Goal: Use online tool/utility: Utilize a website feature to perform a specific function

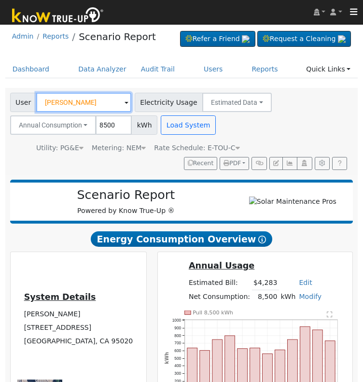
click at [74, 102] on input "[PERSON_NAME]" at bounding box center [83, 102] width 95 height 19
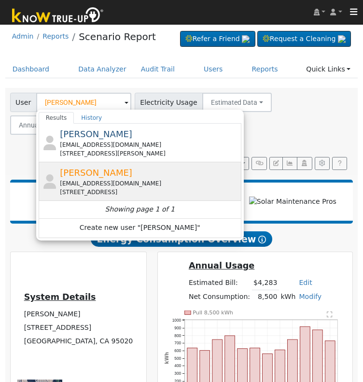
click at [96, 172] on span "[PERSON_NAME]" at bounding box center [96, 172] width 72 height 10
type input "[PERSON_NAME]"
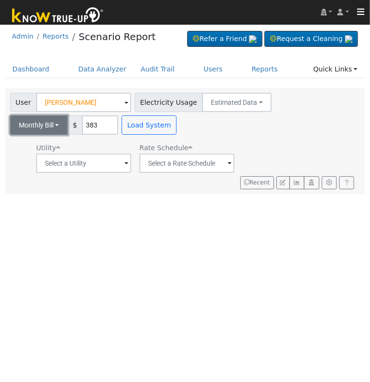
click at [62, 125] on button "Monthly Bill" at bounding box center [39, 124] width 58 height 19
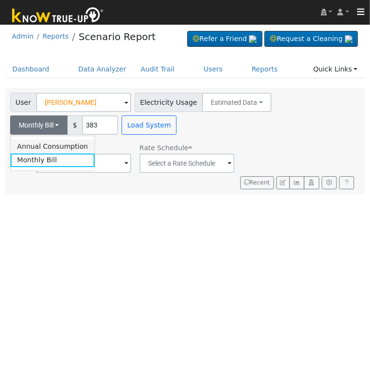
click at [56, 147] on link "Annual Consumption" at bounding box center [53, 146] width 84 height 14
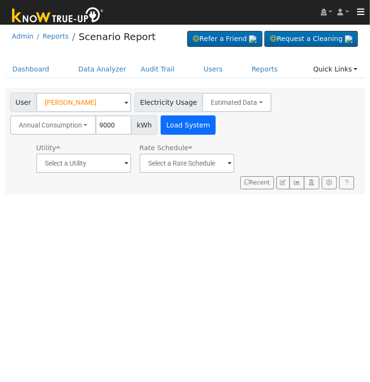
type input "9000"
click at [177, 123] on button "Load System" at bounding box center [188, 124] width 55 height 19
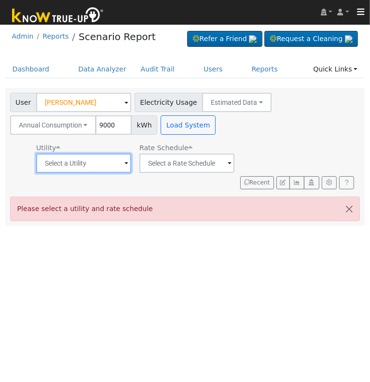
click at [96, 165] on input "text" at bounding box center [83, 162] width 95 height 19
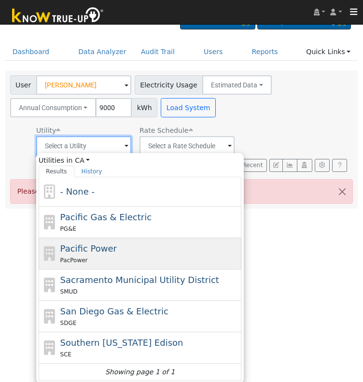
scroll to position [17, 0]
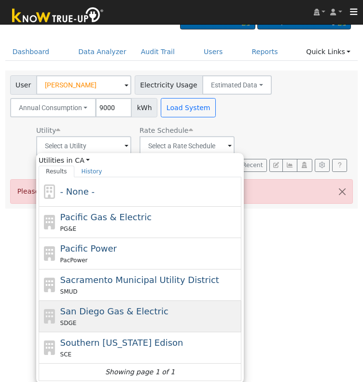
click at [115, 311] on span "San Diego Gas & Electric" at bounding box center [114, 311] width 108 height 10
type input "San Diego Gas & Electric"
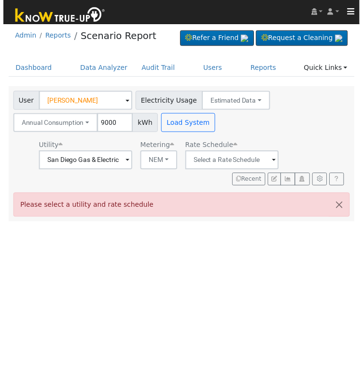
scroll to position [0, 0]
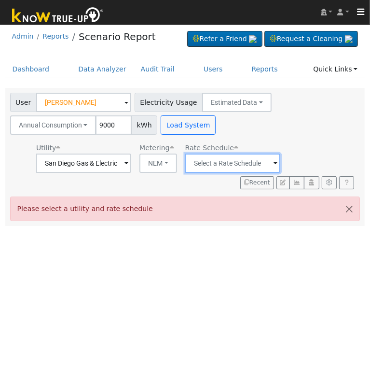
click at [231, 161] on input "text" at bounding box center [232, 162] width 95 height 19
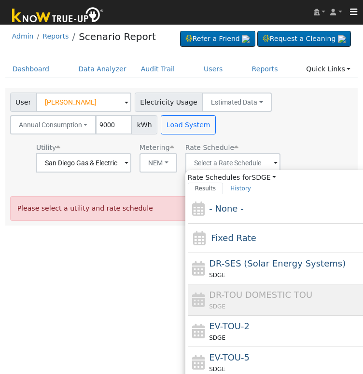
click at [260, 304] on div "SDGE" at bounding box center [298, 306] width 179 height 10
type input "DR-TOU DOMESTIC TOU"
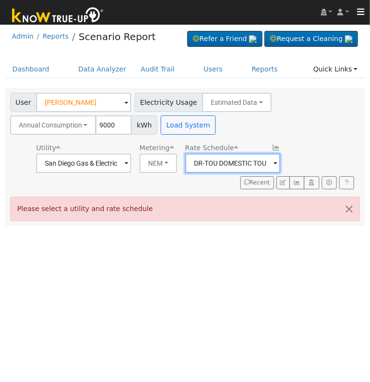
click at [266, 160] on input "DR-TOU DOMESTIC TOU" at bounding box center [232, 162] width 95 height 19
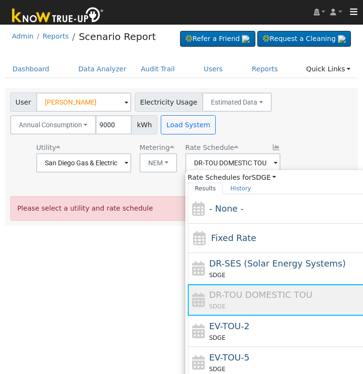
click at [237, 296] on span "DR-TOU DOMESTIC TOU" at bounding box center [260, 295] width 103 height 10
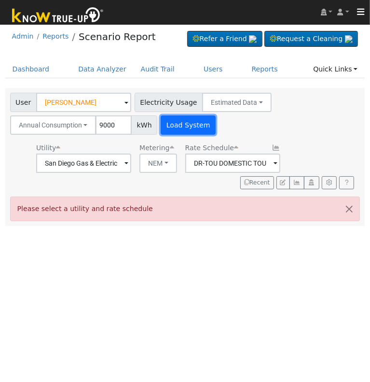
click at [192, 120] on button "Load System" at bounding box center [188, 124] width 55 height 19
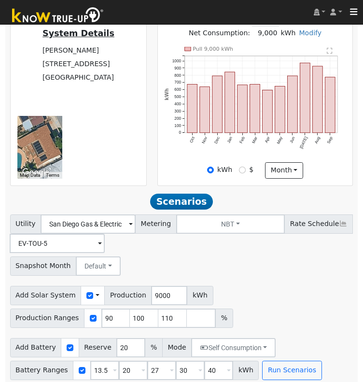
scroll to position [265, 0]
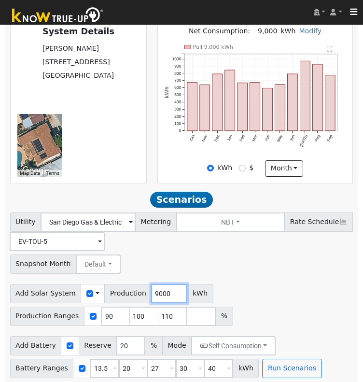
click at [152, 296] on input "9000" at bounding box center [169, 293] width 36 height 19
type input "11000"
click at [90, 319] on input "checkbox" at bounding box center [93, 316] width 7 height 7
checkbox input "false"
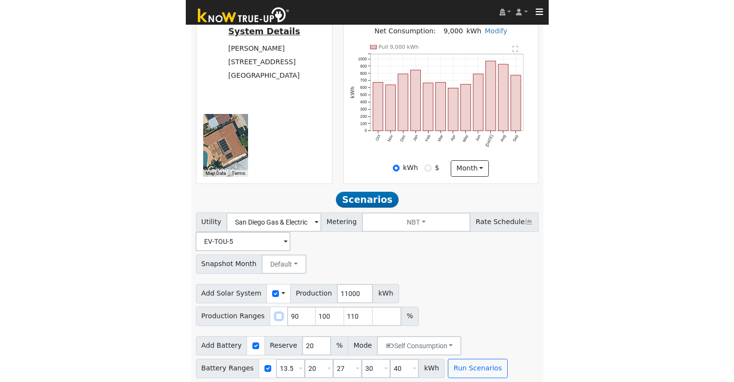
scroll to position [248, 0]
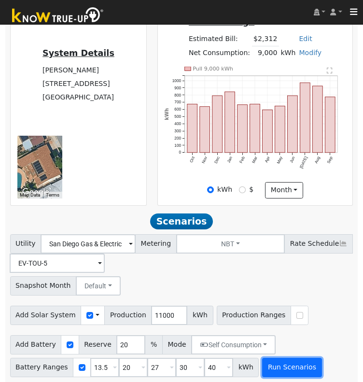
click at [282, 370] on button "Run Scenarios" at bounding box center [291, 366] width 59 height 19
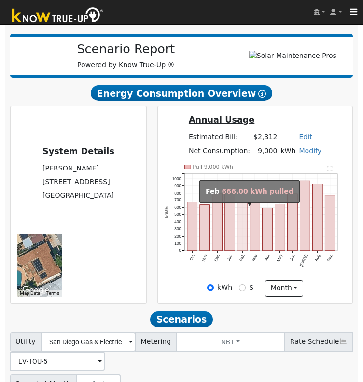
scroll to position [145, 0]
